Goal: Task Accomplishment & Management: Use online tool/utility

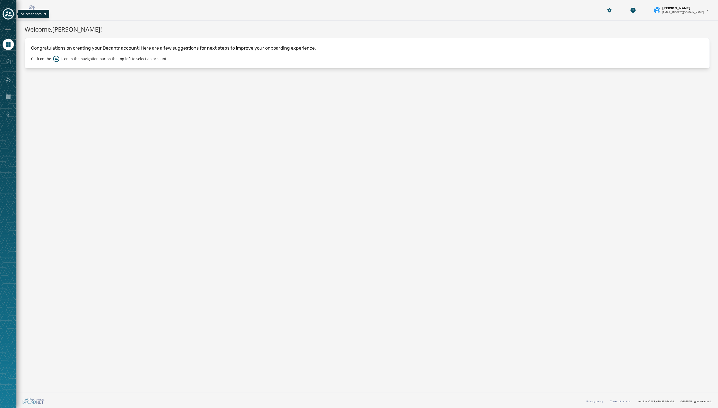
click at [11, 9] on button "Toggle account select drawer" at bounding box center [8, 13] width 11 height 11
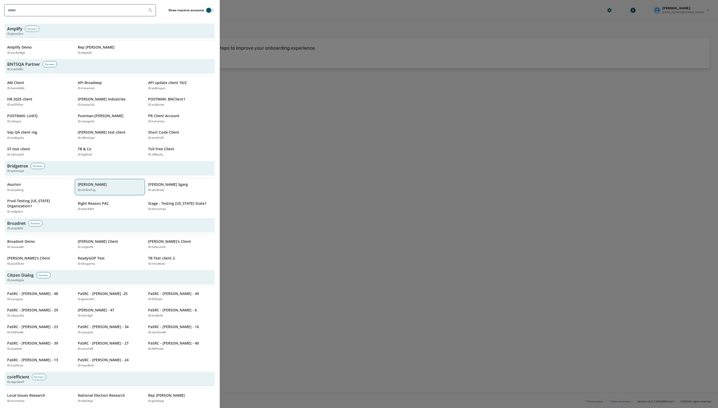
click at [94, 182] on p "[PERSON_NAME]" at bounding box center [92, 184] width 29 height 5
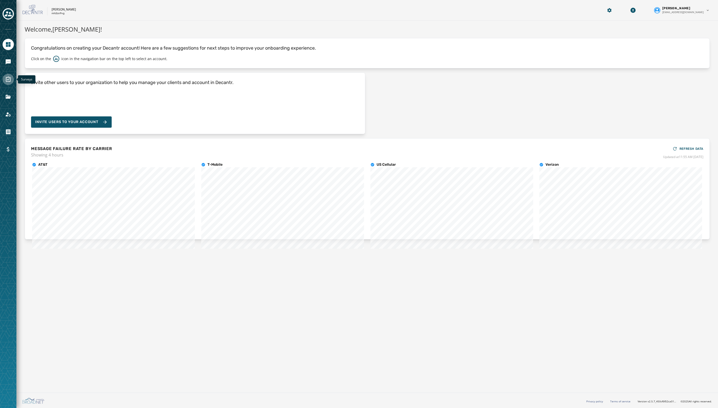
click at [6, 79] on icon "Navigate to Surveys" at bounding box center [8, 79] width 5 height 5
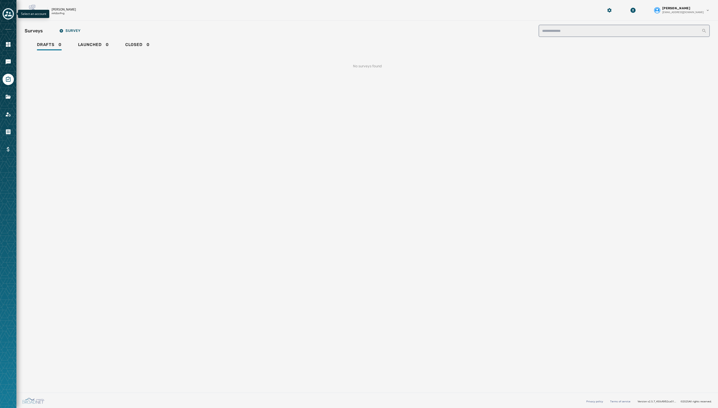
click at [7, 13] on icon "Toggle account select drawer" at bounding box center [8, 13] width 7 height 5
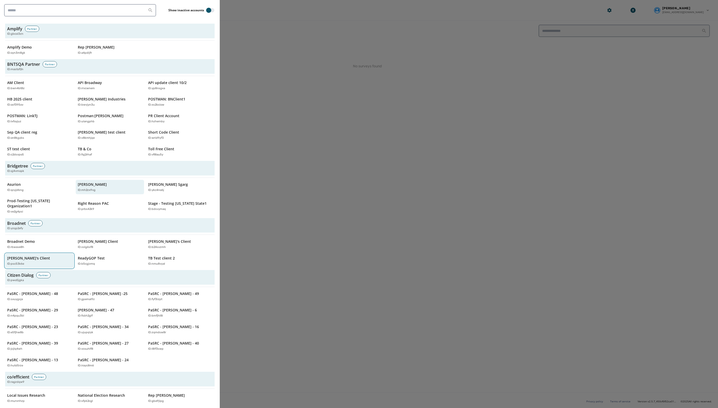
click at [42, 255] on div "Jústin's Client ID: psc53k6e" at bounding box center [36, 260] width 59 height 11
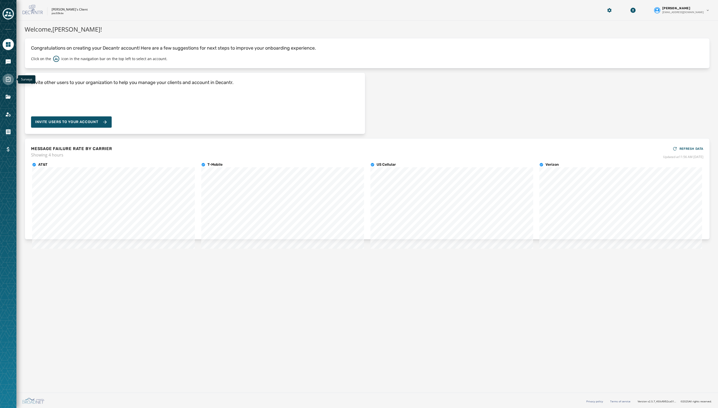
click at [5, 76] on link "Navigate to Surveys" at bounding box center [8, 79] width 11 height 11
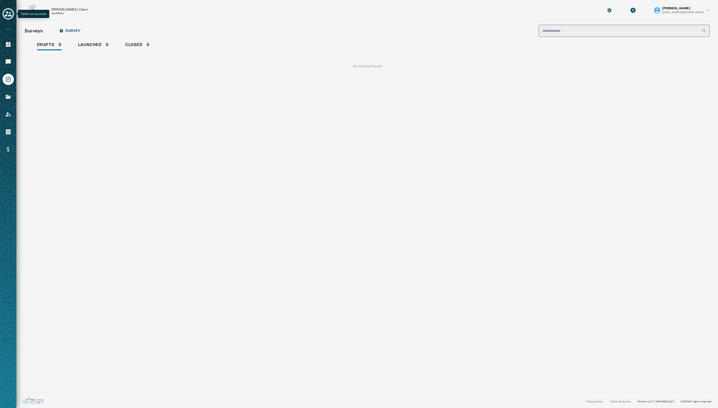
click at [7, 11] on icon "Toggle account select drawer" at bounding box center [8, 13] width 7 height 7
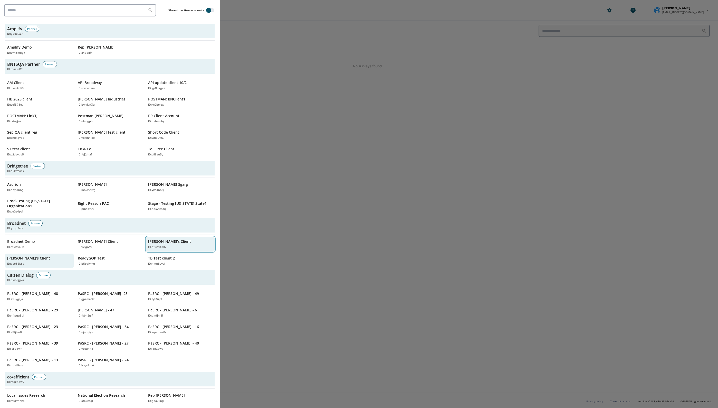
click at [157, 245] on p "ID: b24svzmh" at bounding box center [157, 247] width 18 height 4
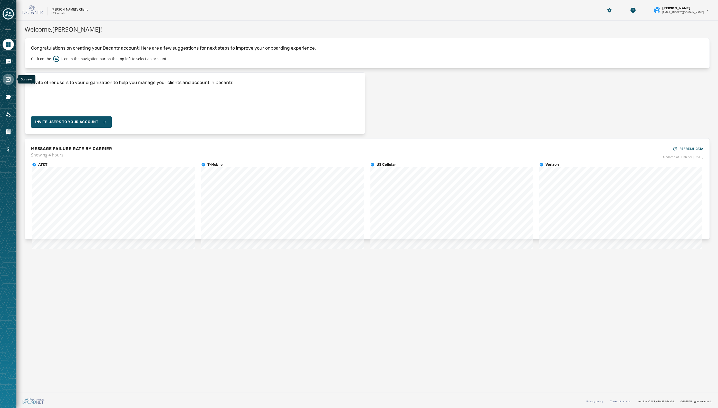
click at [6, 80] on icon "Navigate to Surveys" at bounding box center [8, 79] width 5 height 5
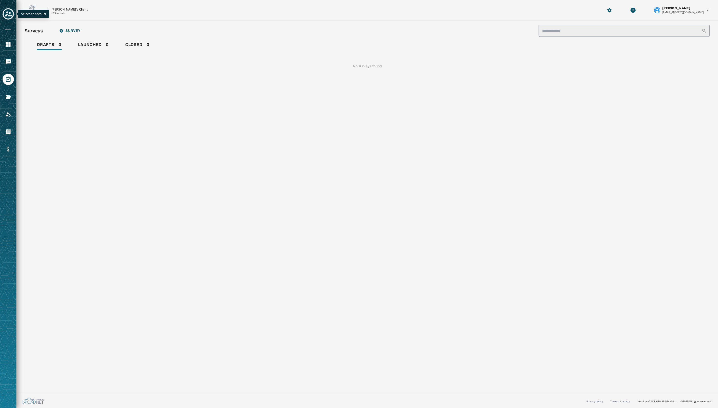
click at [8, 11] on icon "Toggle account select drawer" at bounding box center [8, 13] width 7 height 7
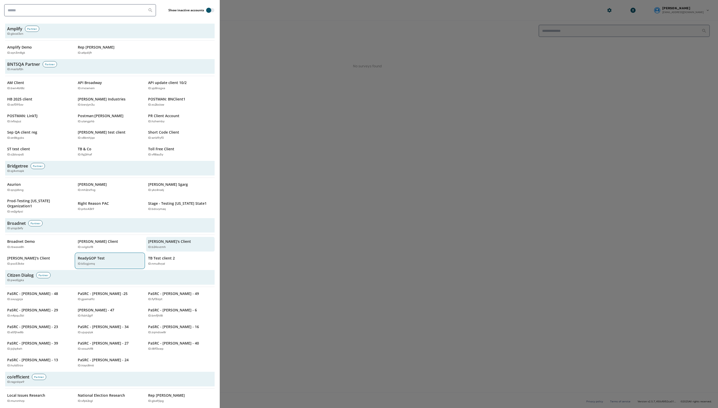
click at [102, 255] on p "ReadyGOP Test" at bounding box center [91, 257] width 27 height 5
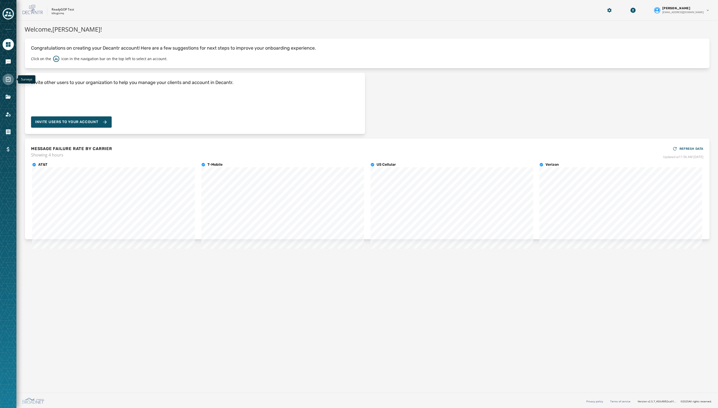
click at [8, 77] on icon "Navigate to Surveys" at bounding box center [8, 79] width 5 height 5
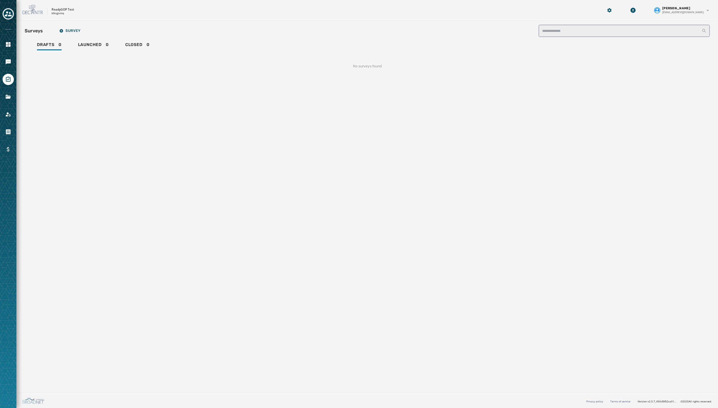
click at [9, 16] on icon "Toggle account select drawer" at bounding box center [8, 13] width 7 height 7
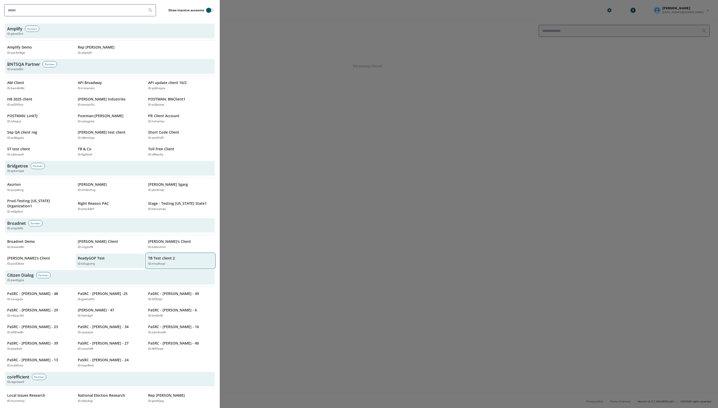
click at [156, 255] on p "TB Test client 2" at bounding box center [161, 257] width 27 height 5
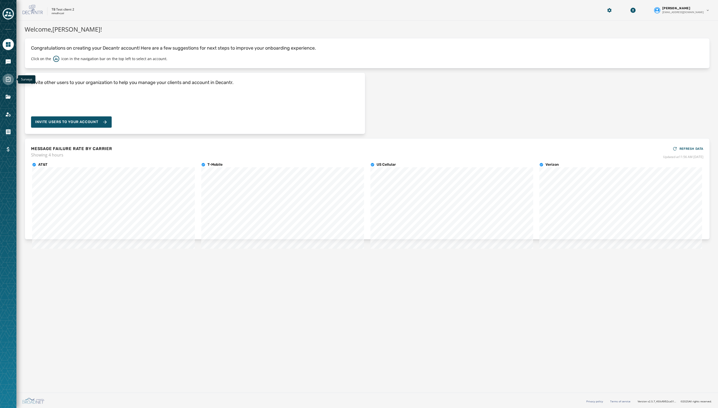
click at [6, 79] on icon "Navigate to Surveys" at bounding box center [8, 79] width 5 height 5
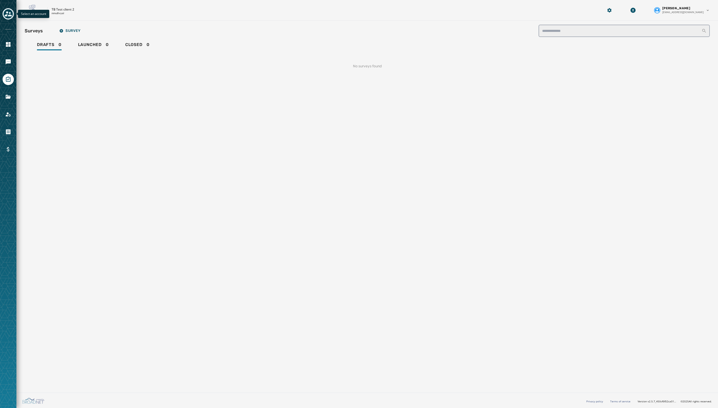
click at [7, 16] on icon "Toggle account select drawer" at bounding box center [8, 13] width 7 height 5
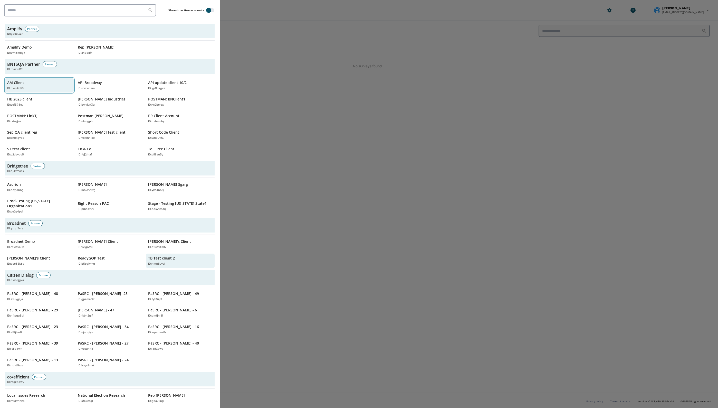
click at [56, 83] on div "AM Client ID: bwn4bt8z" at bounding box center [36, 85] width 59 height 11
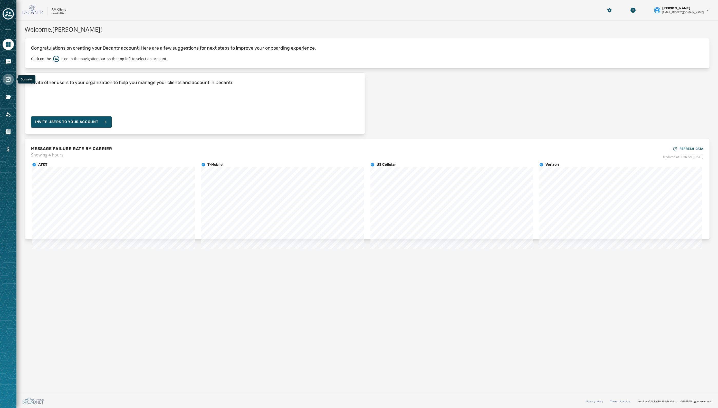
click at [9, 81] on icon "Navigate to Surveys" at bounding box center [8, 79] width 6 height 6
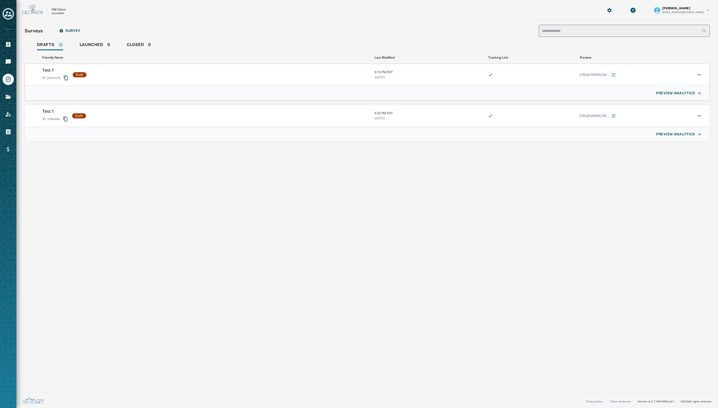
click at [65, 79] on icon "Copy survey ID to clipboard" at bounding box center [66, 77] width 4 height 5
click at [557, 34] on input "search" at bounding box center [624, 31] width 171 height 12
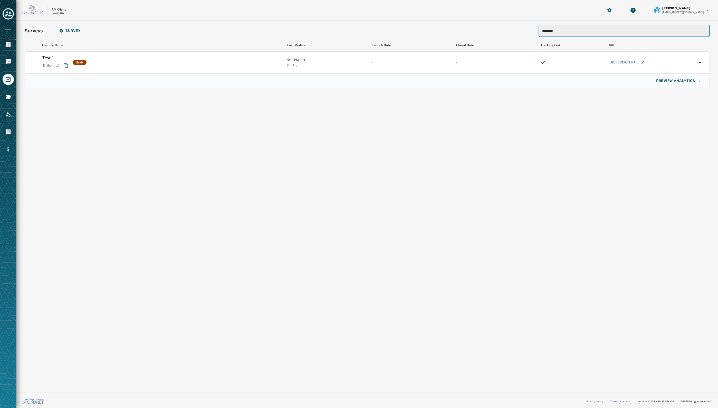
type input "********"
